Goal: Find specific page/section: Find specific page/section

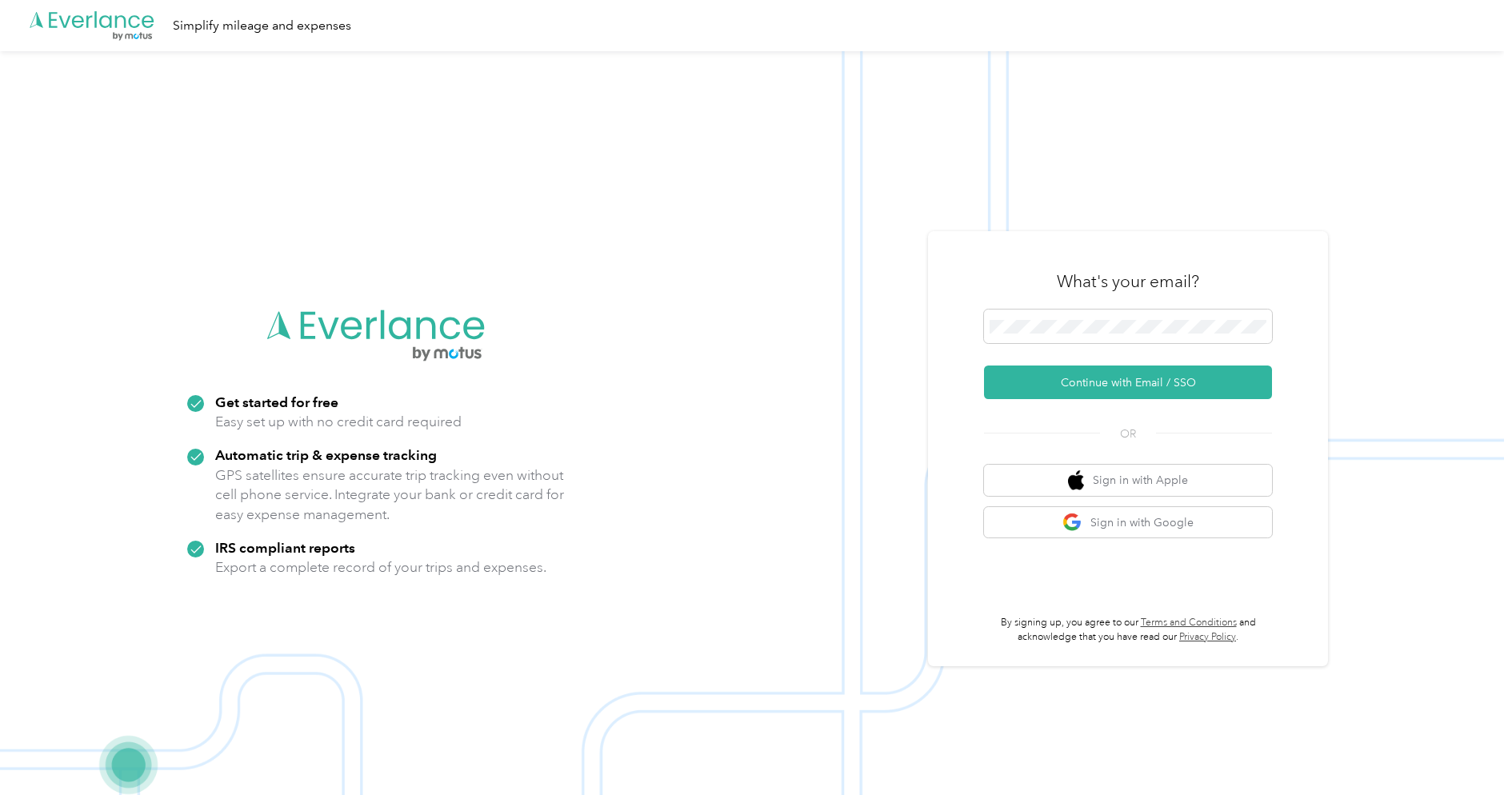
click at [1062, 365] on form "Continue with Email / SSO" at bounding box center [1127, 354] width 288 height 90
click at [1062, 371] on button "Continue with Email / SSO" at bounding box center [1127, 382] width 288 height 34
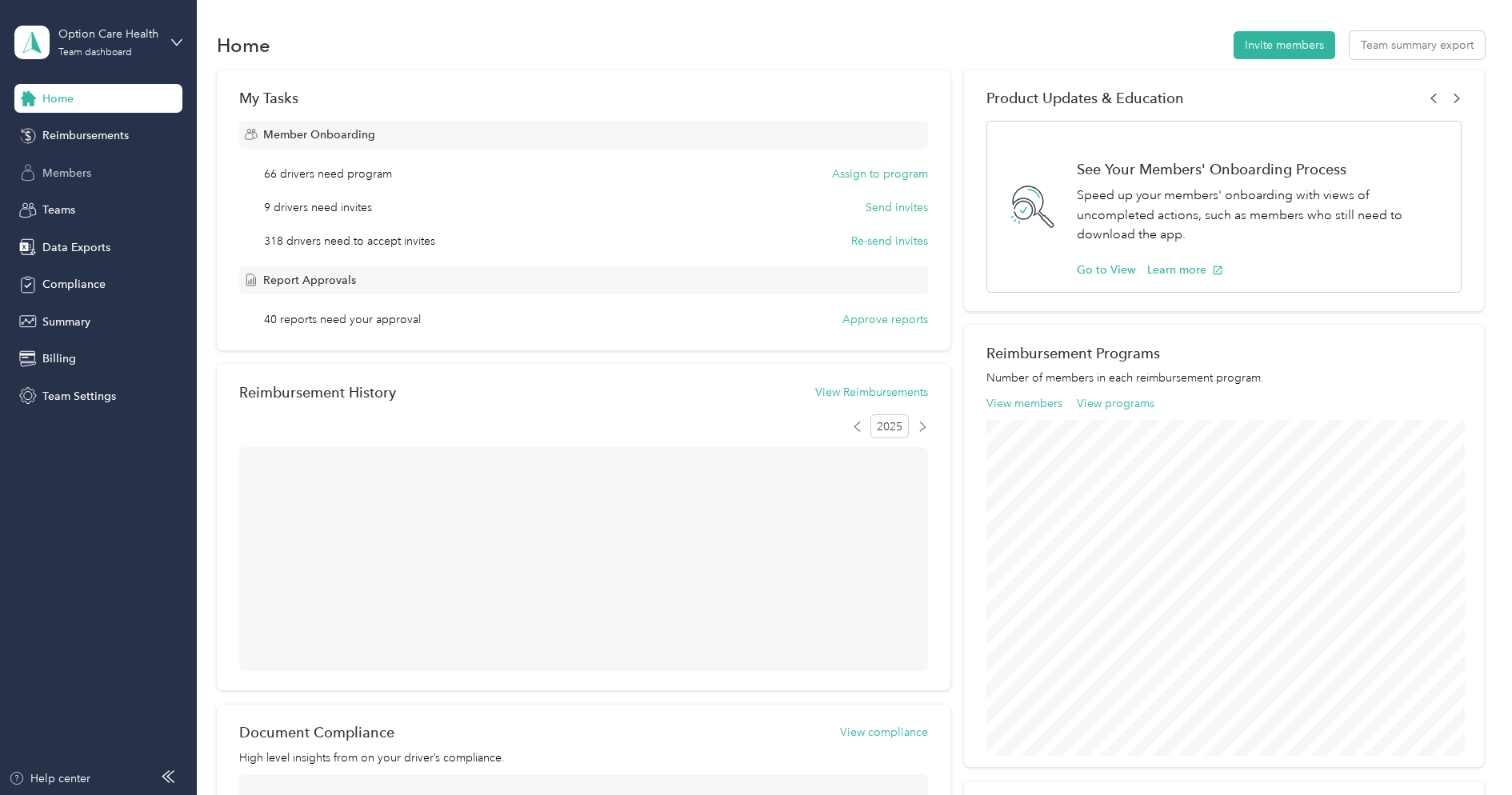
click at [92, 182] on div "Members" at bounding box center [98, 172] width 168 height 29
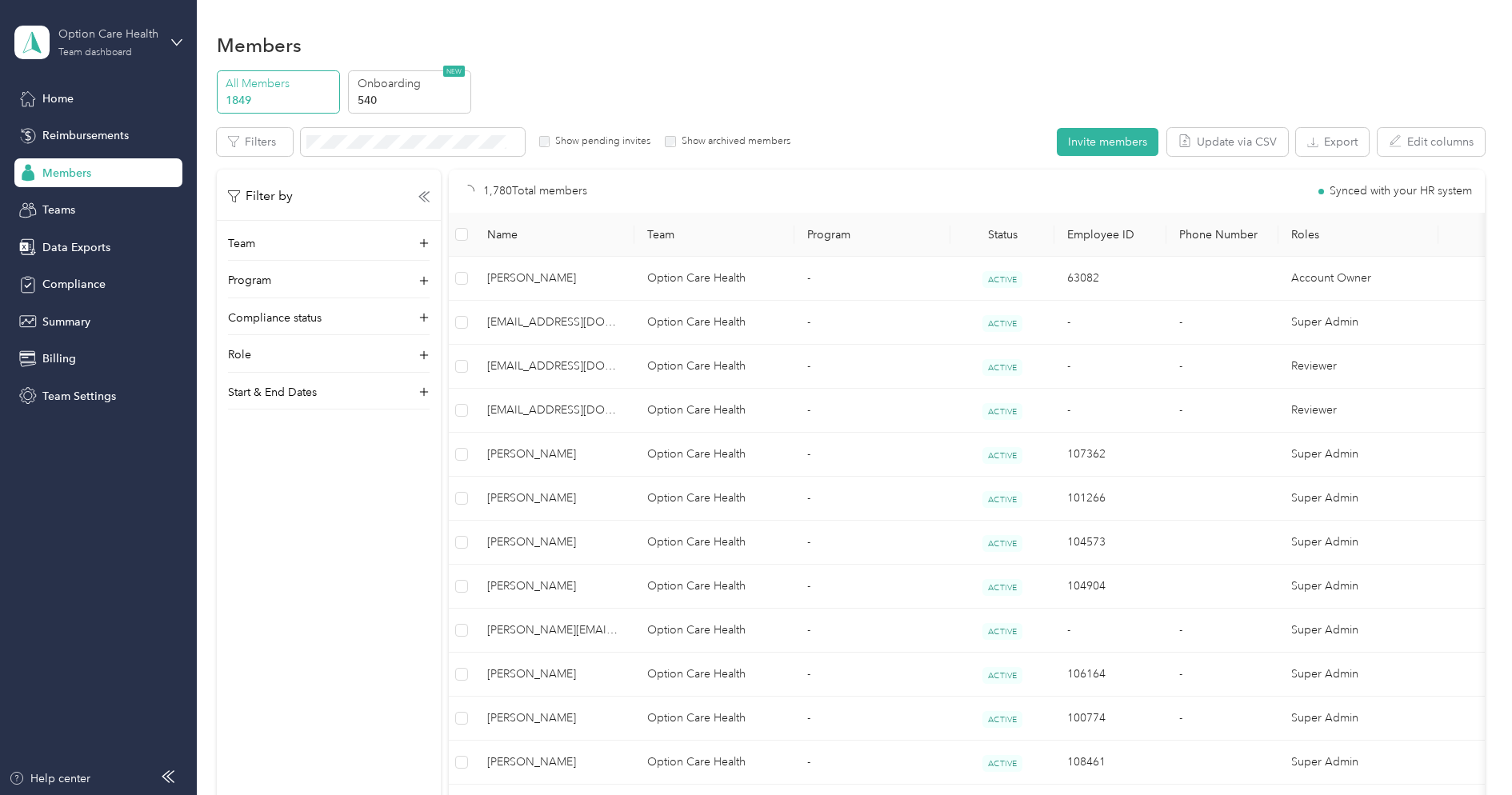
click at [120, 32] on div "Option Care Health" at bounding box center [108, 34] width 100 height 17
click at [108, 194] on div "Log out" at bounding box center [183, 204] width 314 height 28
